Goal: Navigation & Orientation: Find specific page/section

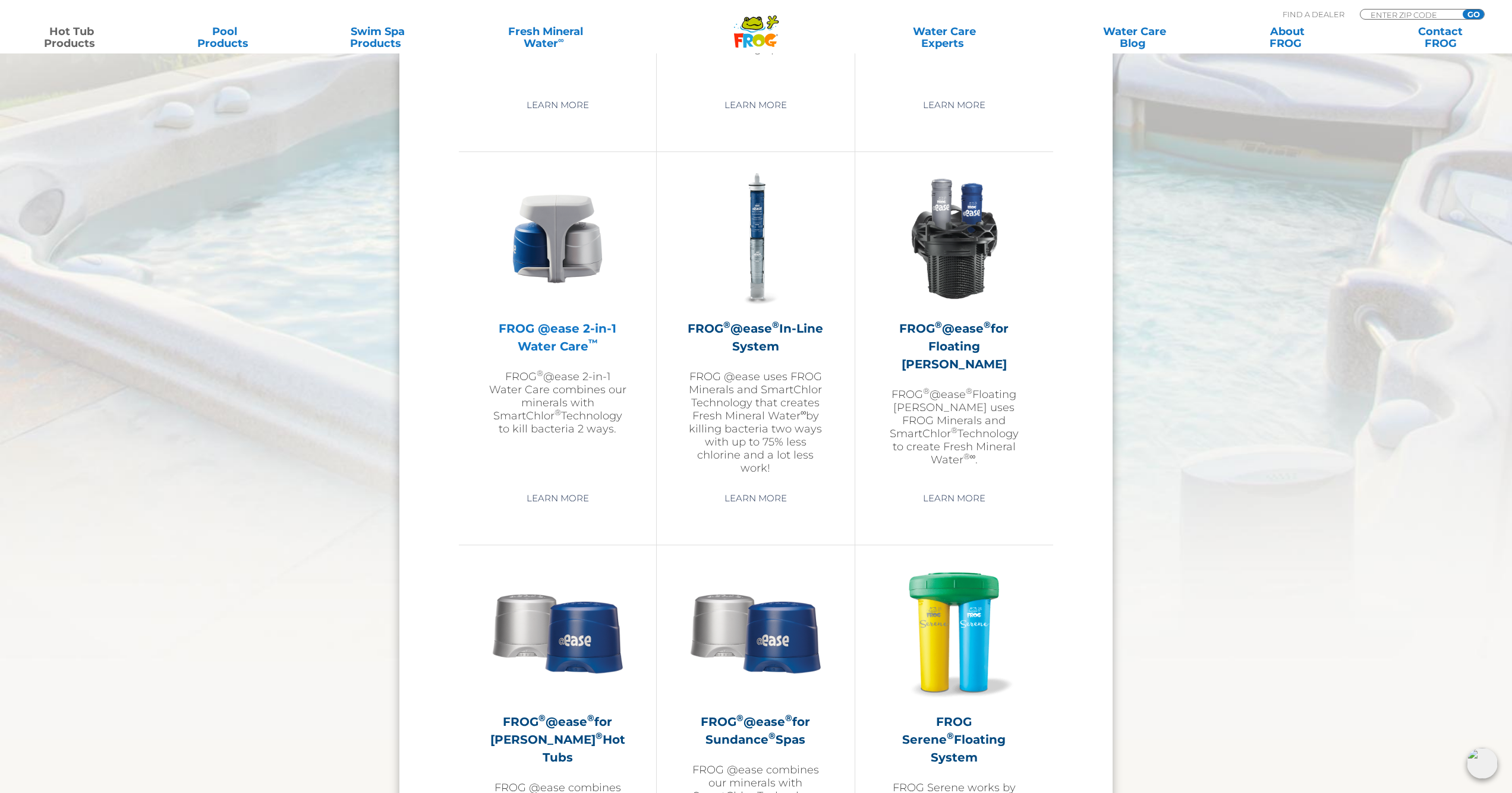
scroll to position [1634, 0]
click at [552, 508] on link "Learn More" at bounding box center [557, 497] width 90 height 21
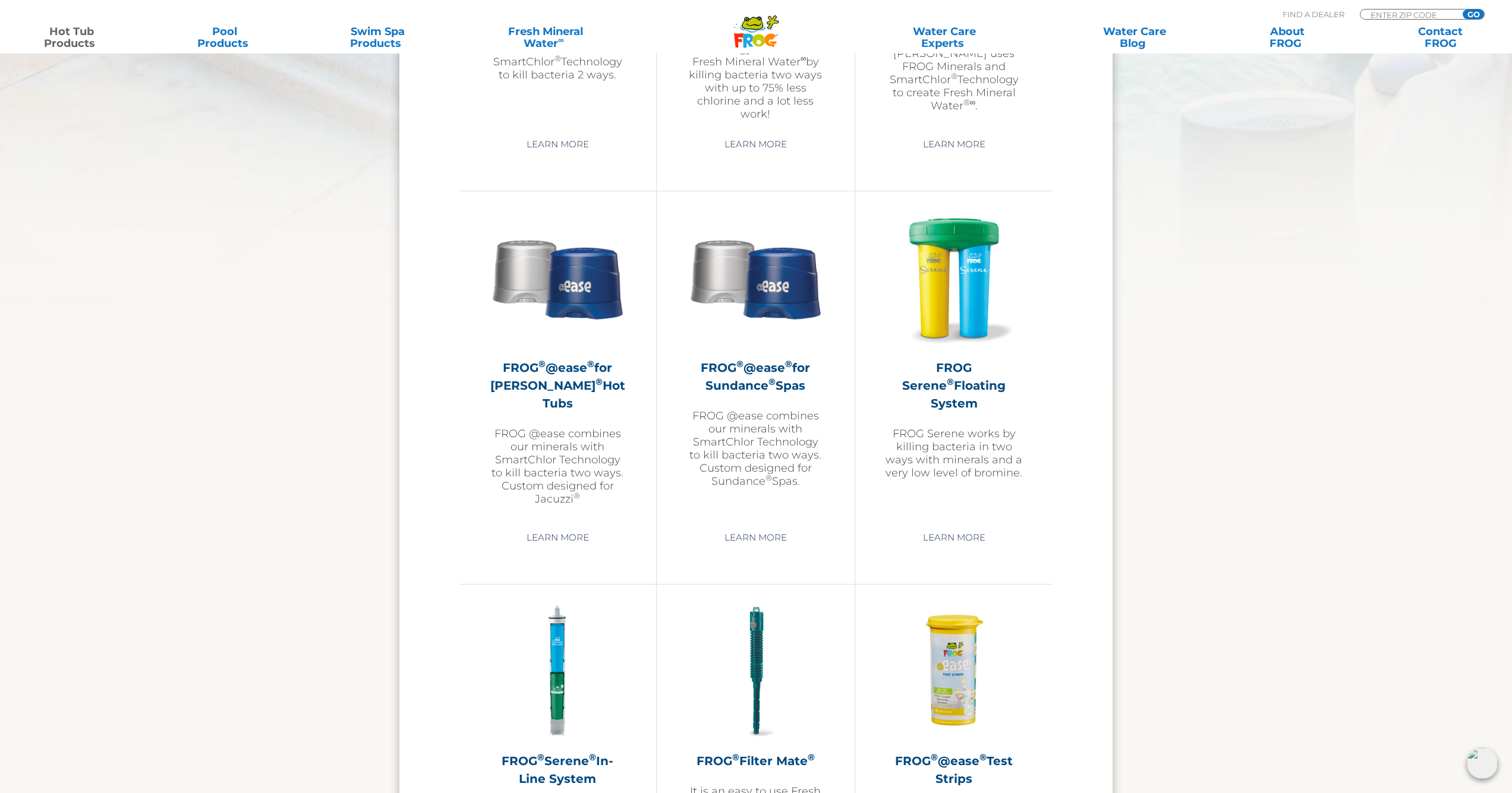
scroll to position [1988, 0]
click at [752, 389] on h2 "FROG ® @ease ® for Sundance ® Spas" at bounding box center [755, 376] width 138 height 36
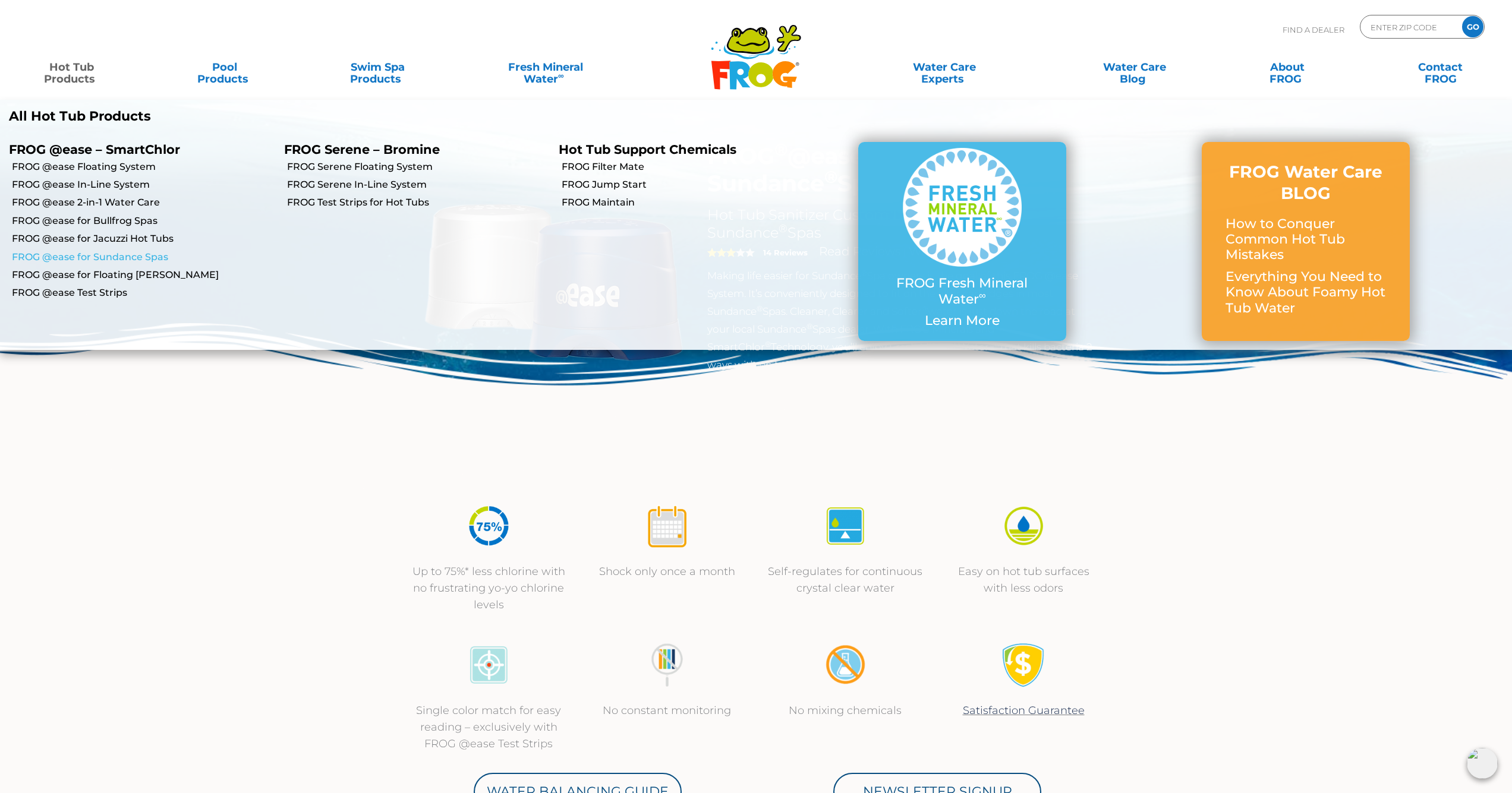
click at [83, 254] on link "FROG @ease for Sundance Spas" at bounding box center [144, 257] width 263 height 13
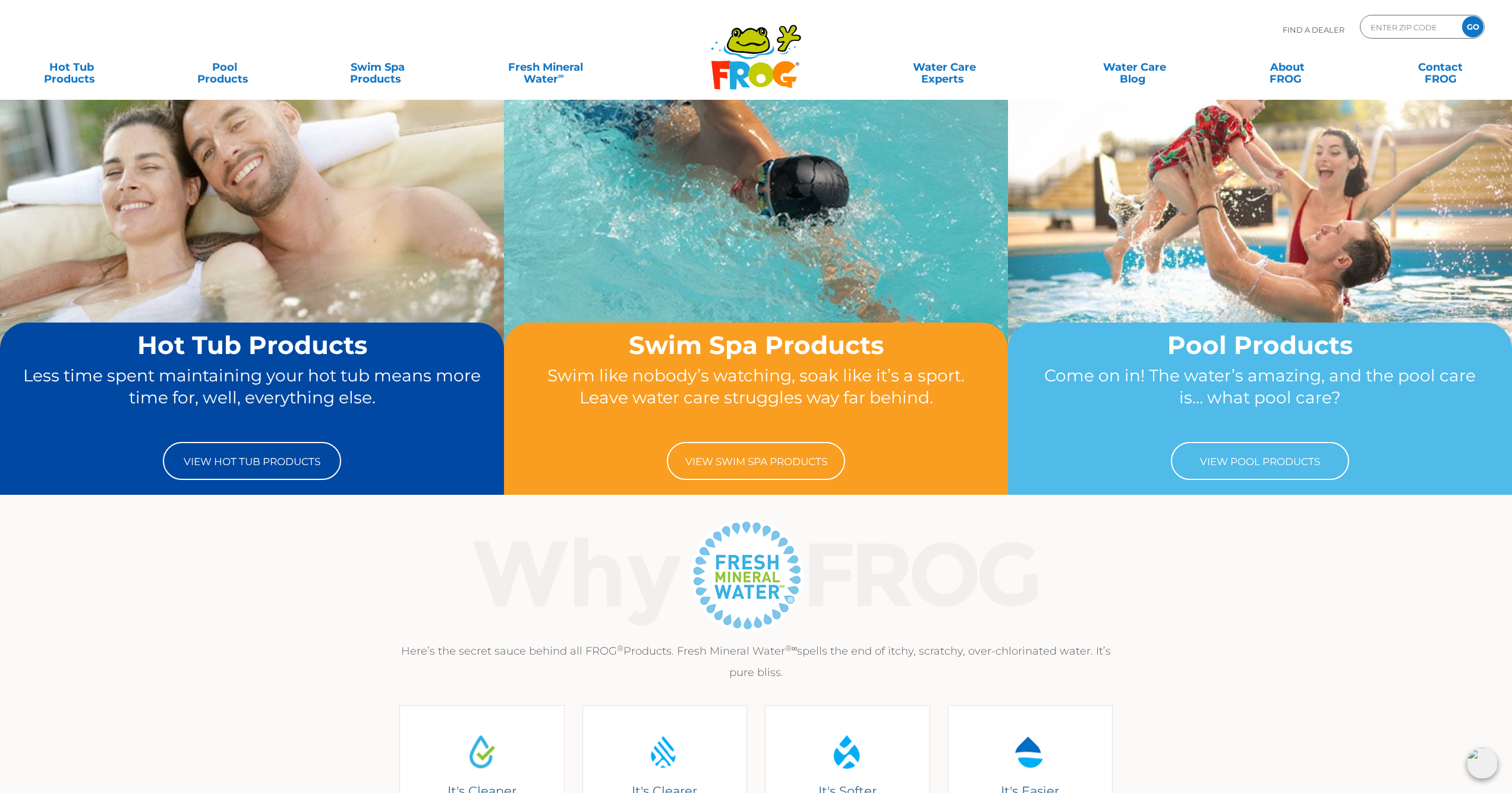
scroll to position [68, 0]
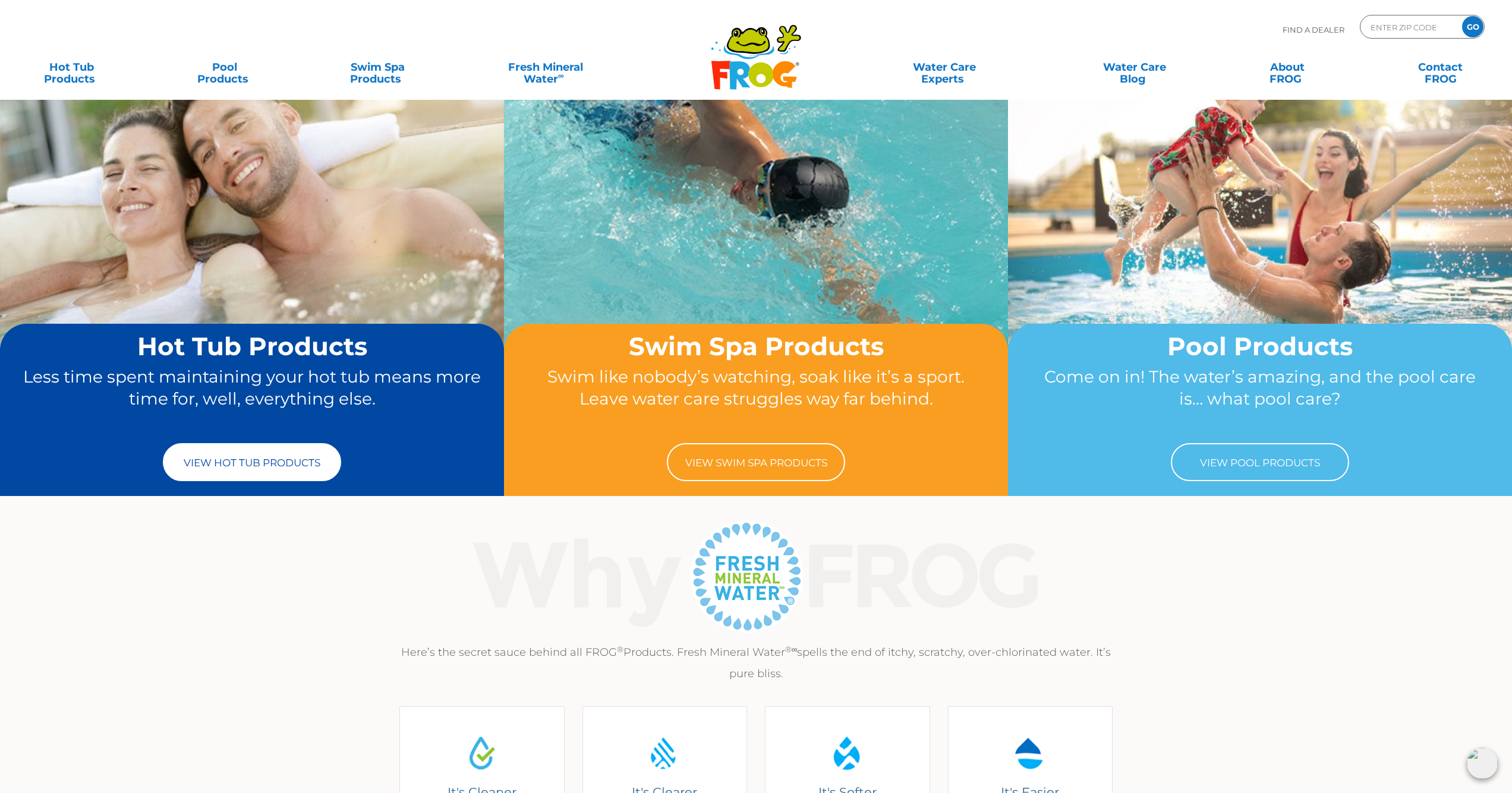
click at [259, 466] on link "View Hot Tub Products" at bounding box center [252, 462] width 179 height 38
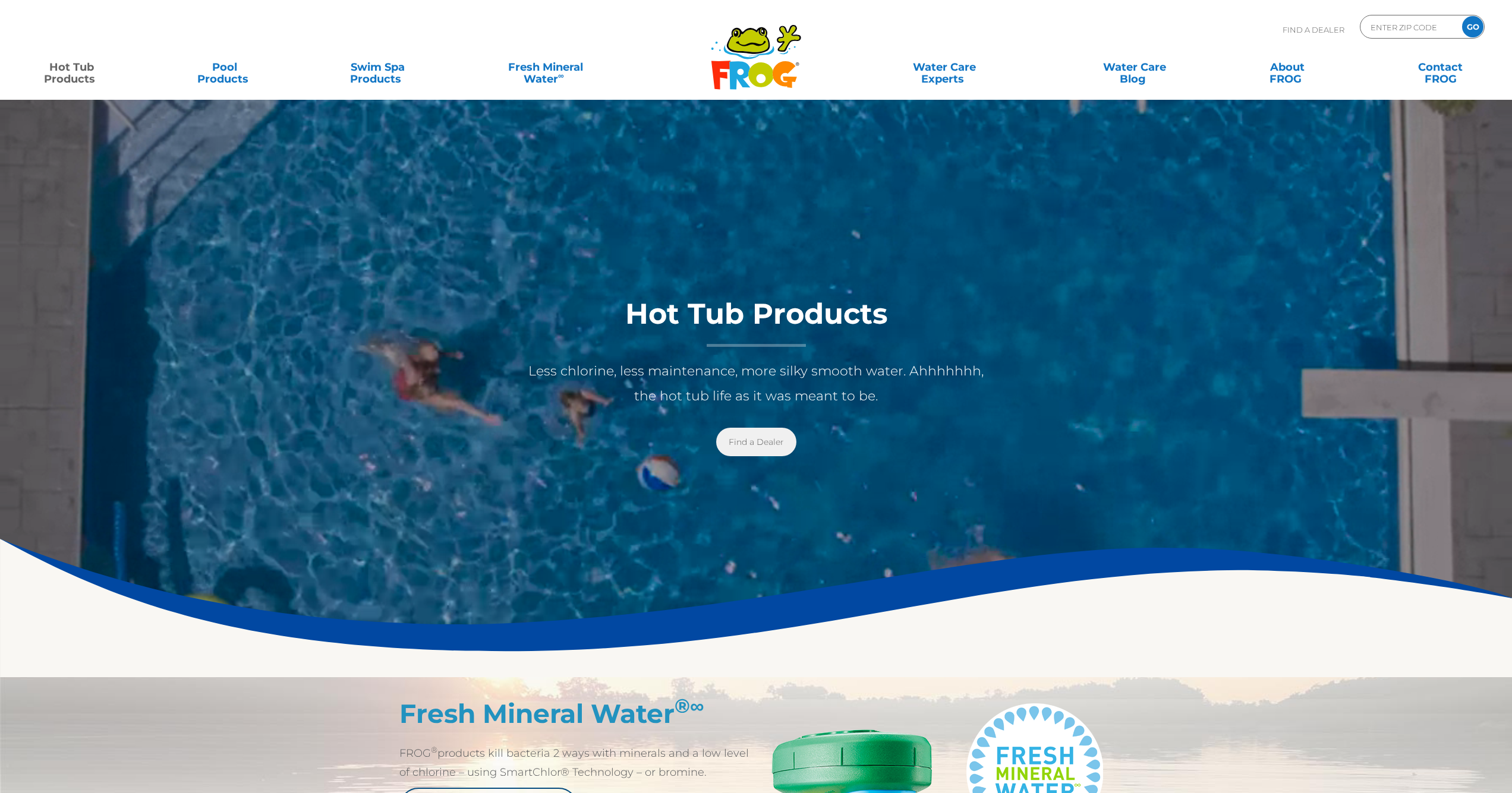
click at [755, 444] on link "Find a Dealer" at bounding box center [756, 441] width 80 height 28
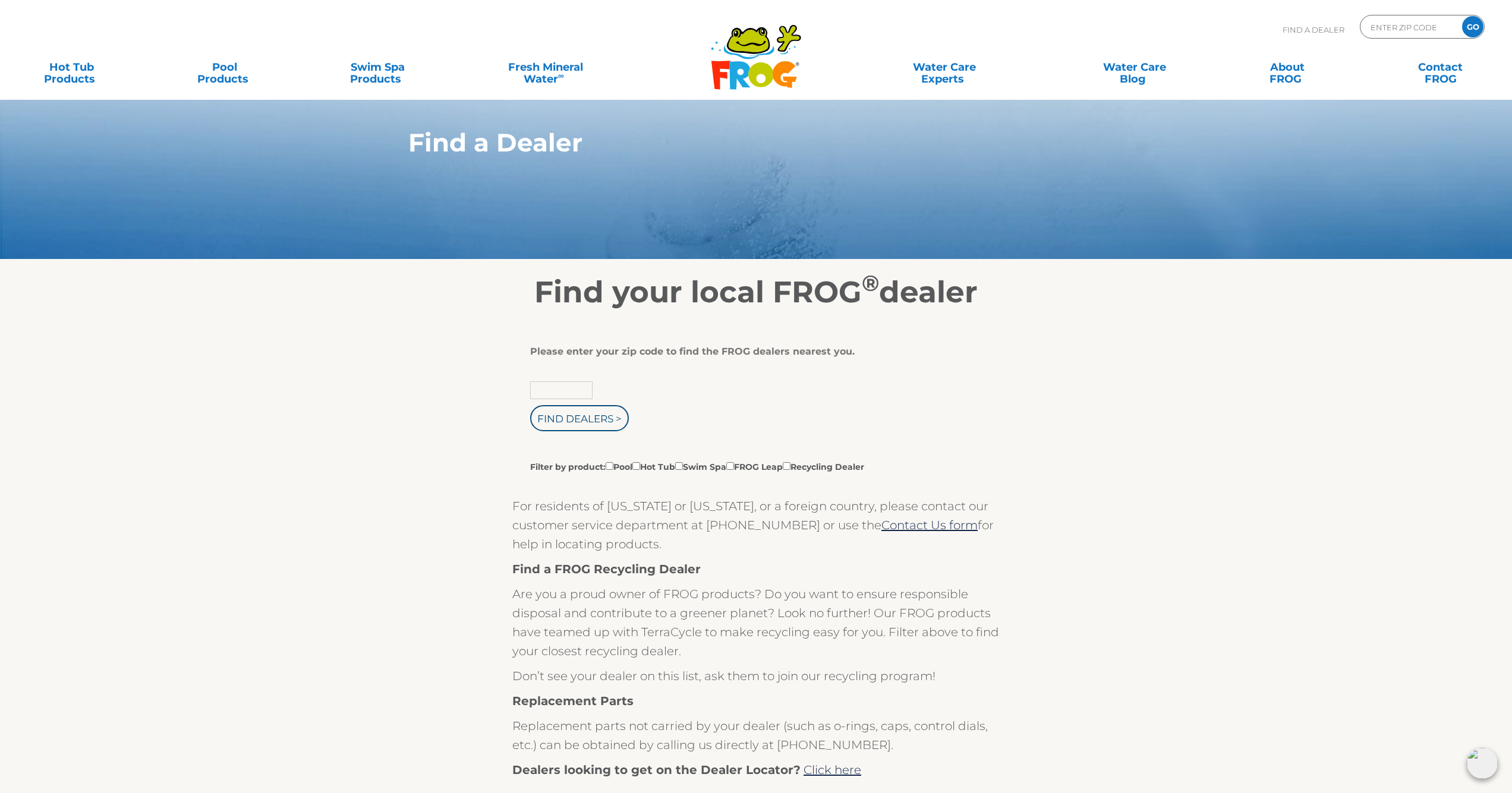
click at [565, 393] on input "text" at bounding box center [561, 391] width 62 height 18
type input "27292"
click at [580, 420] on input "Find Dealers >" at bounding box center [580, 418] width 99 height 26
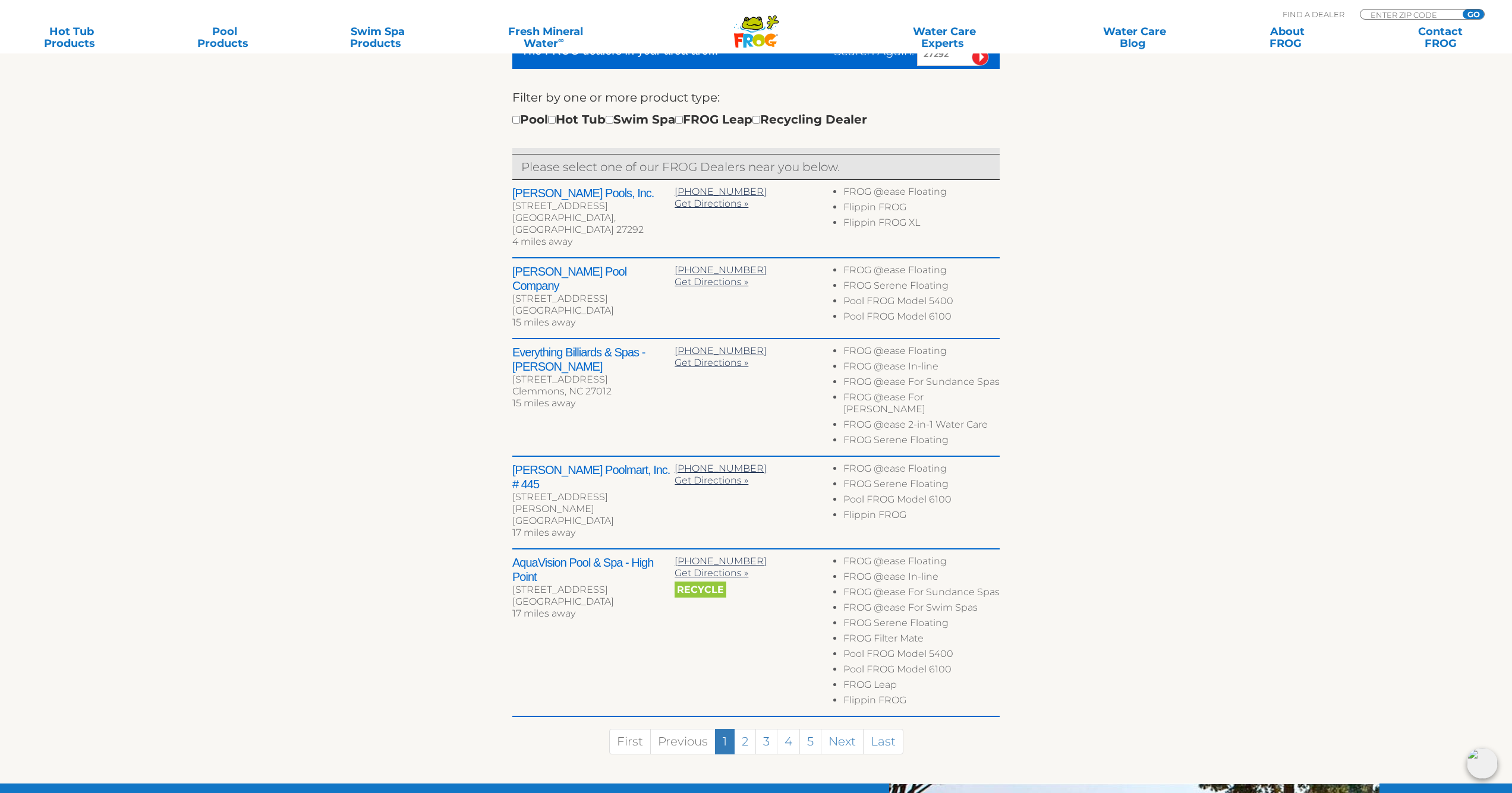
scroll to position [406, 0]
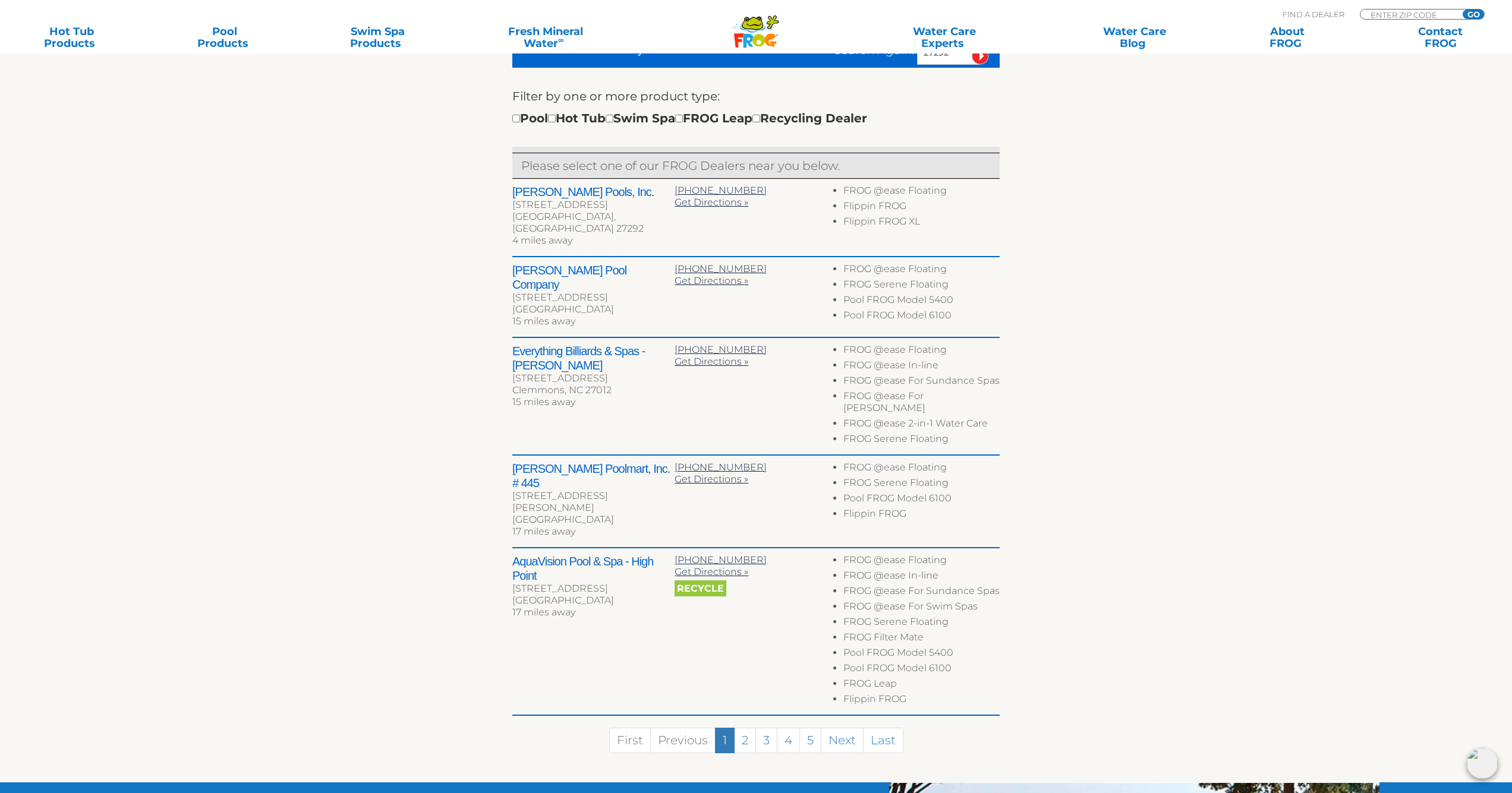
click at [561, 116] on div "Pool Hot Tub Swim Spa FROG Leap Recycling Dealer" at bounding box center [690, 118] width 355 height 19
click at [556, 118] on input "checkbox" at bounding box center [551, 118] width 8 height 8
checkbox input "true"
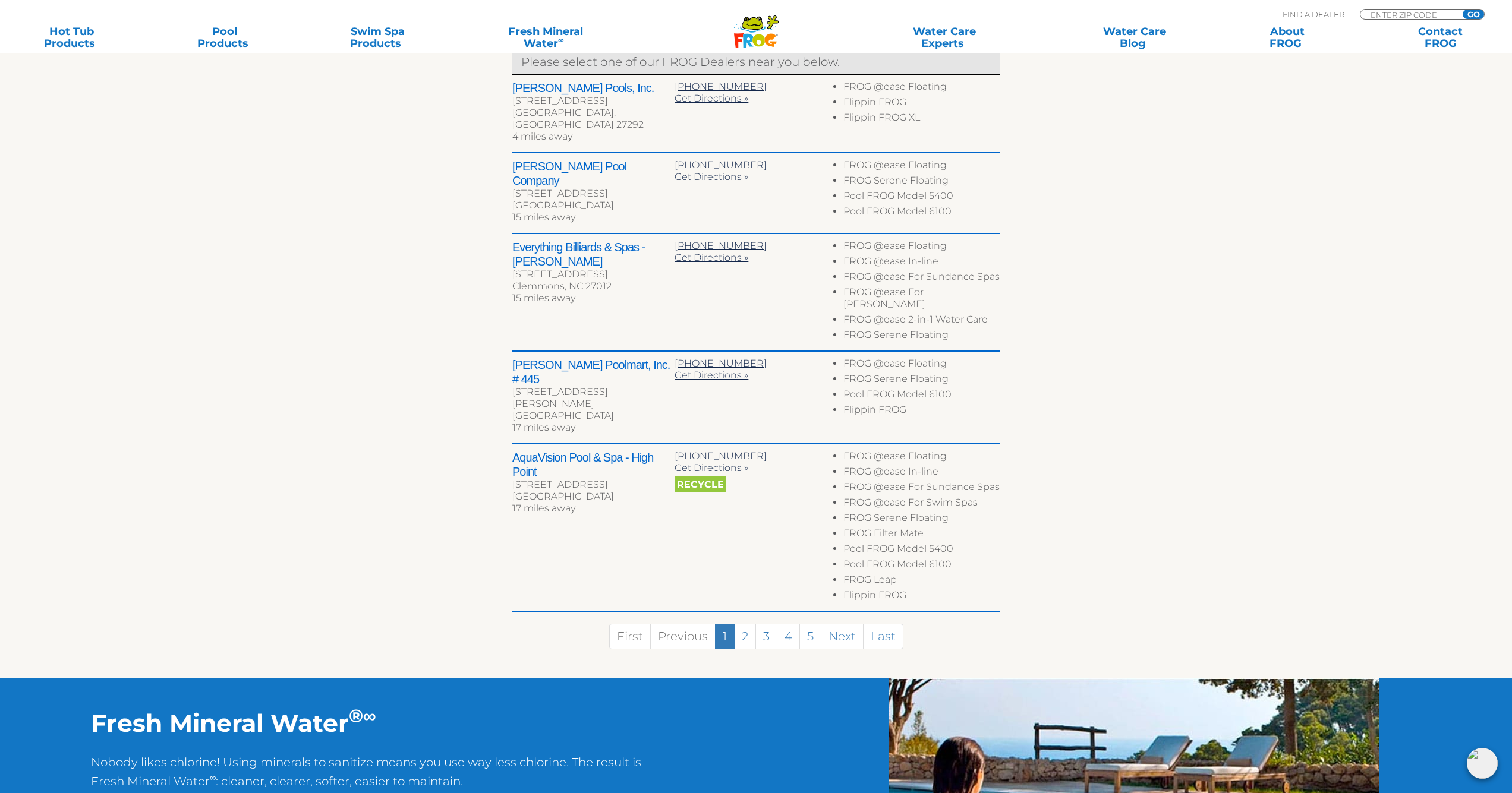
scroll to position [520, 0]
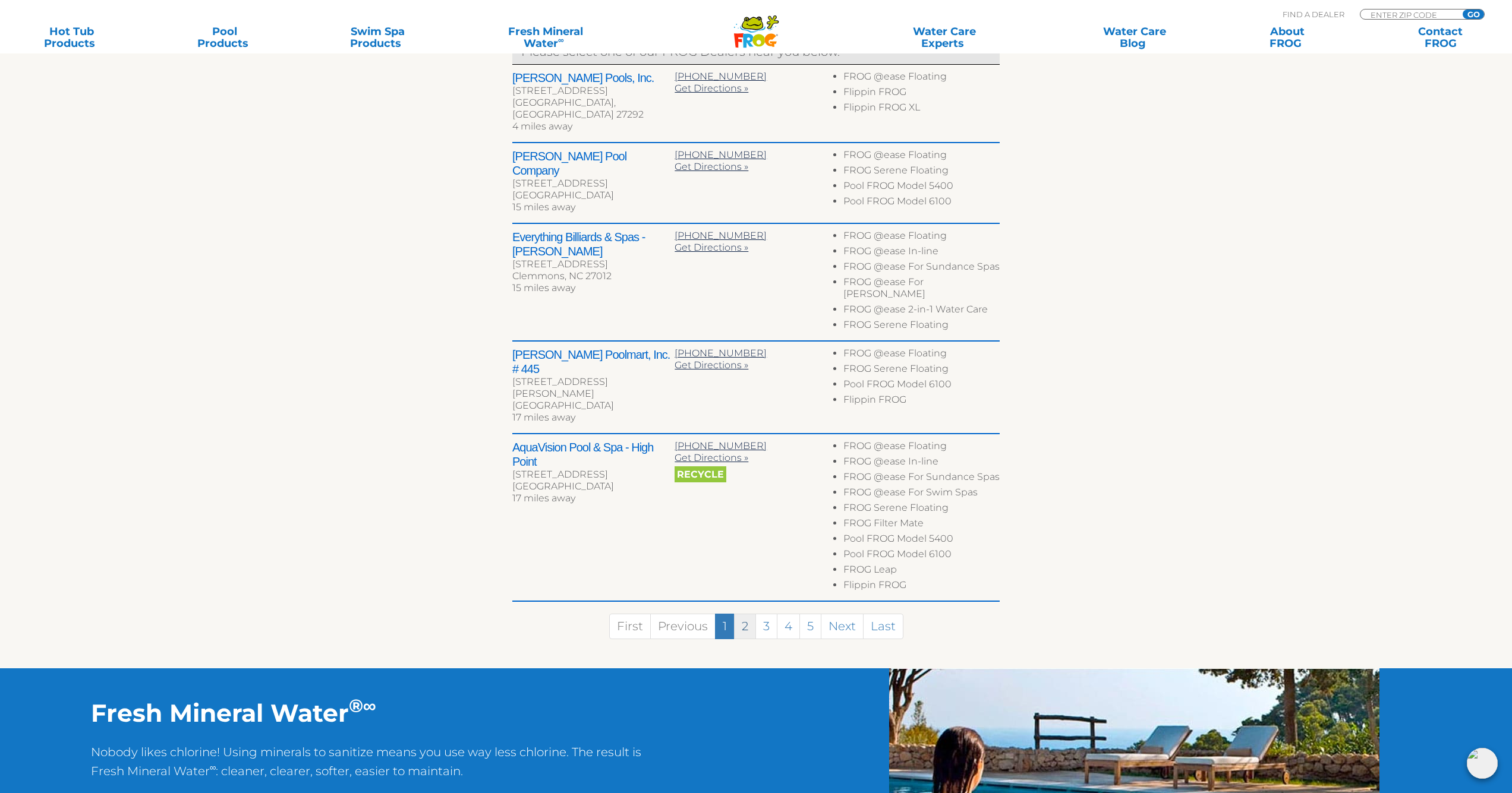
click at [744, 614] on link "2" at bounding box center [745, 627] width 22 height 25
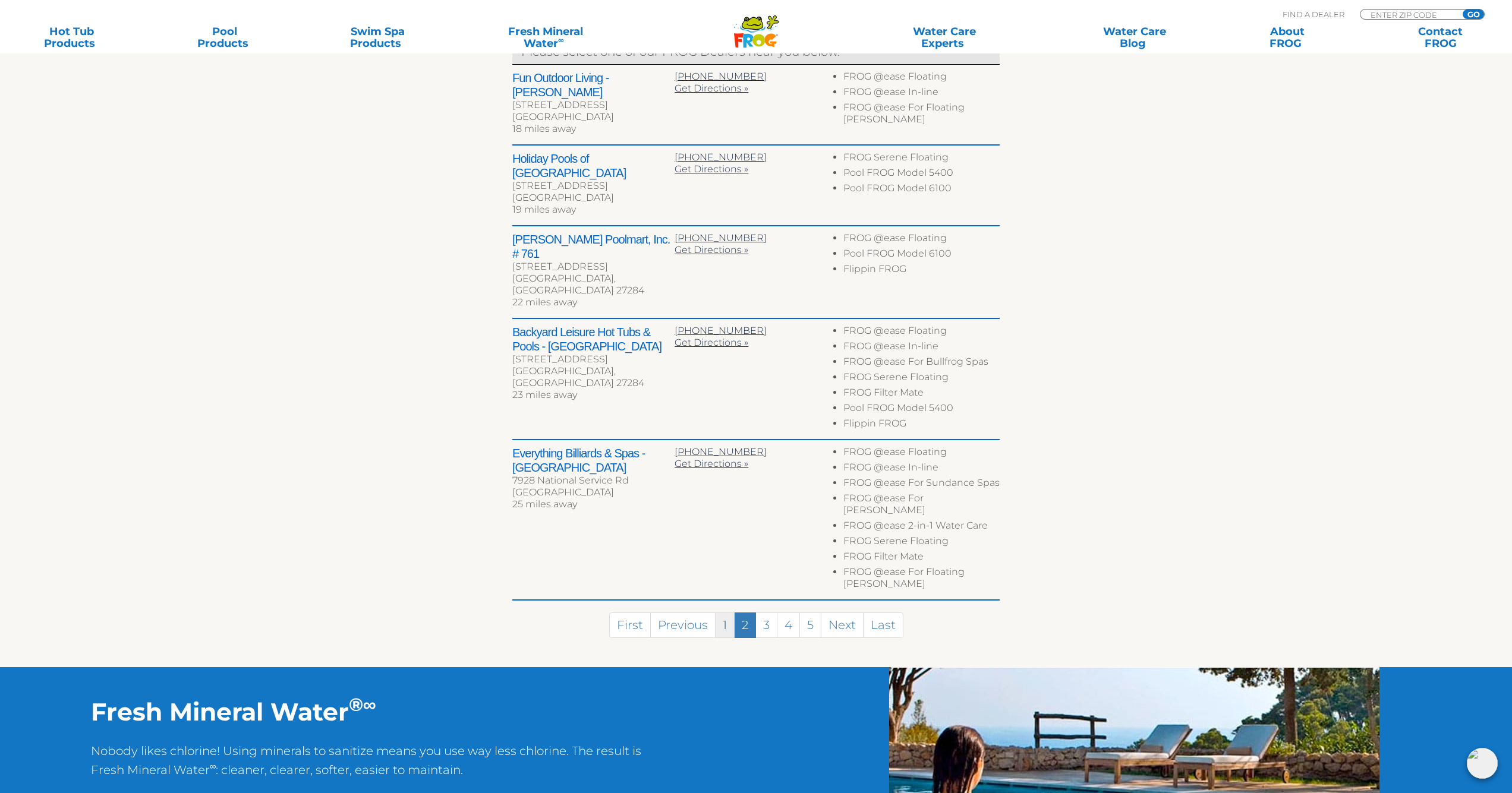
click at [723, 613] on link "1" at bounding box center [725, 625] width 20 height 25
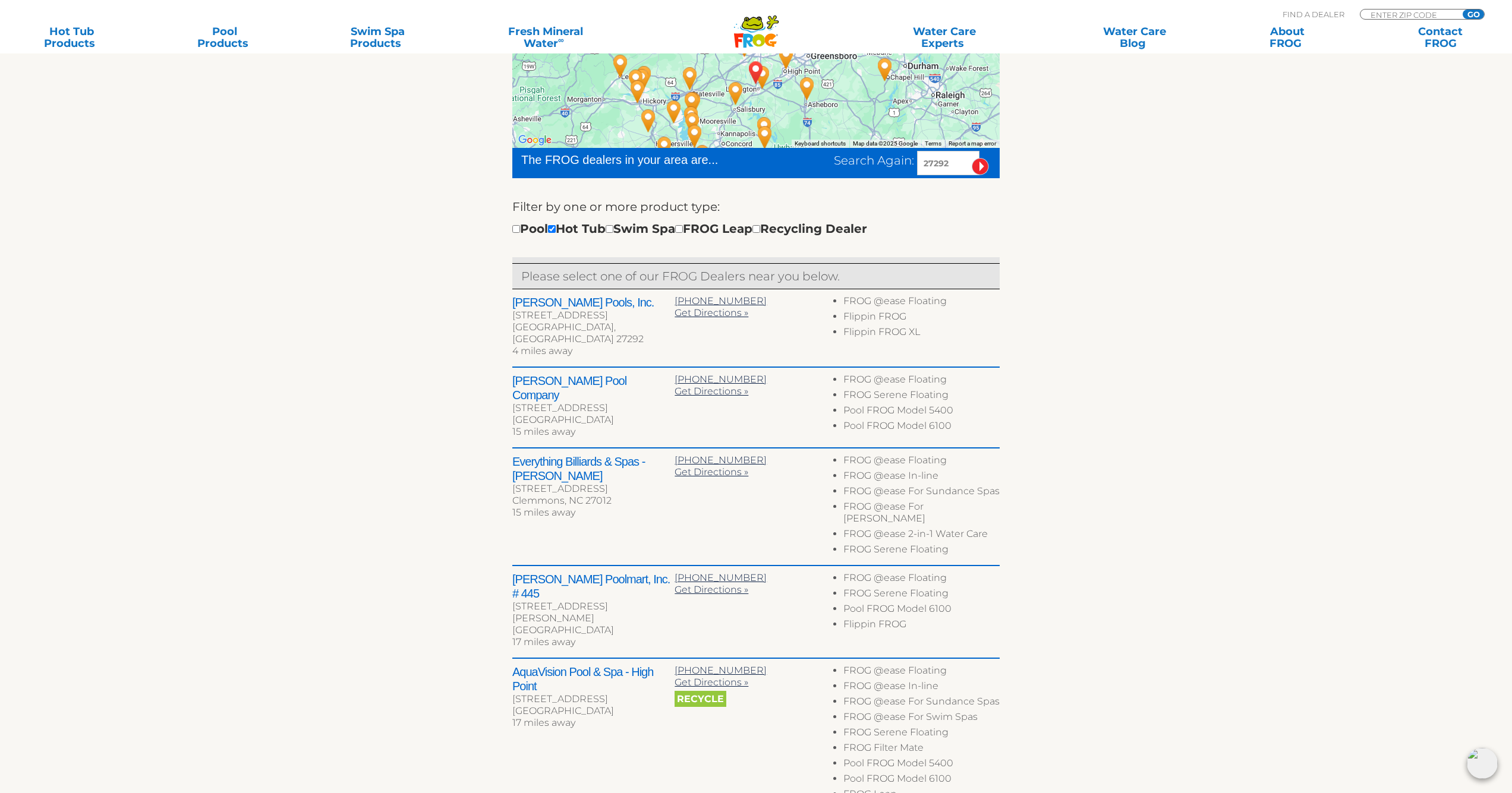
scroll to position [322, 0]
